Goal: Task Accomplishment & Management: Use online tool/utility

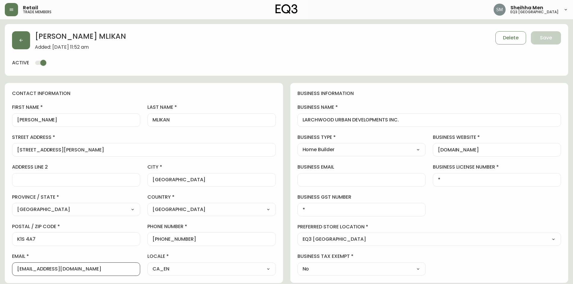
select select "ON"
select select "CA"
select select "CA_EN"
select select "Advertisement"
select select "Home Builder"
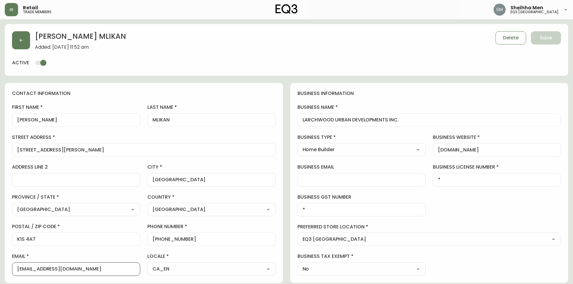
select select "cjw10z96r006i6gs06enveott"
select select "false"
click at [13, 7] on icon "button" at bounding box center [11, 9] width 5 height 5
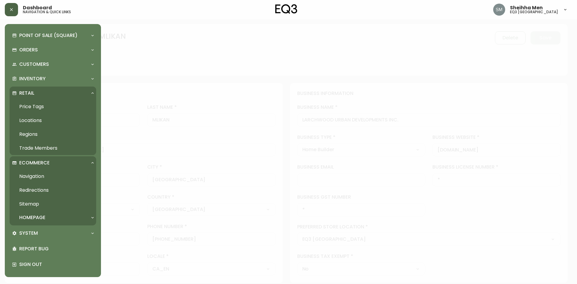
click at [54, 94] on div "Retail" at bounding box center [50, 93] width 76 height 7
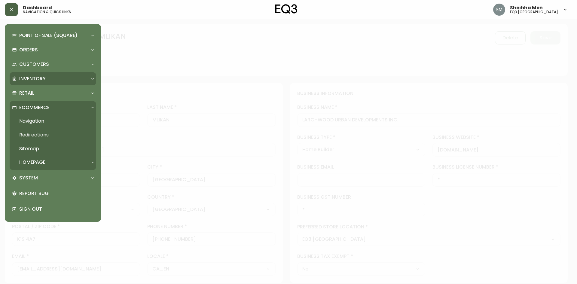
click at [51, 74] on div "Inventory" at bounding box center [53, 78] width 87 height 13
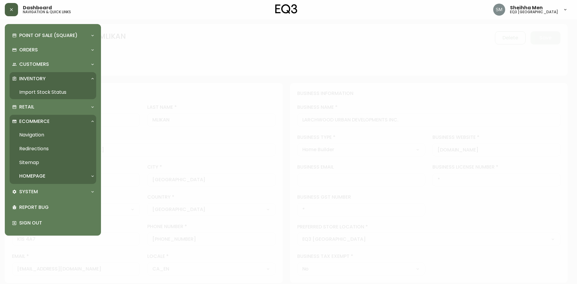
click at [55, 89] on link "Import Stock Status" at bounding box center [53, 92] width 87 height 14
